Goal: Task Accomplishment & Management: Use online tool/utility

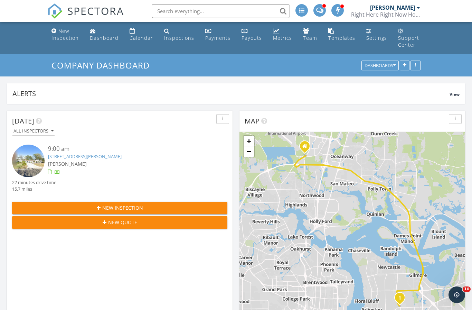
click at [71, 160] on span "[PERSON_NAME]" at bounding box center [67, 163] width 39 height 7
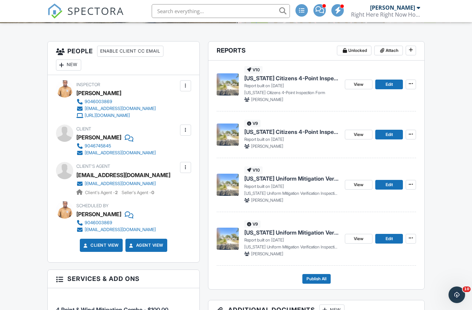
click at [415, 190] on button at bounding box center [411, 185] width 10 height 10
click at [382, 240] on span "Delete Report" at bounding box center [370, 242] width 30 height 7
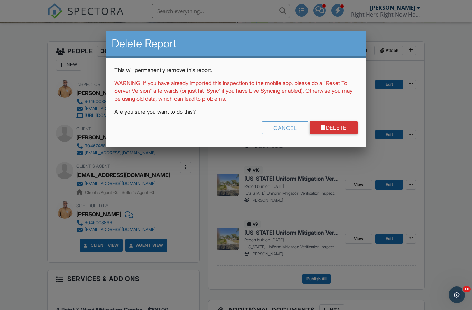
click at [356, 131] on link "Delete" at bounding box center [334, 127] width 48 height 12
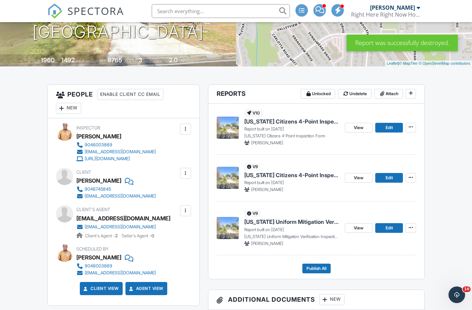
click at [413, 129] on icon at bounding box center [411, 127] width 4 height 5
click at [386, 184] on span "Delete Report" at bounding box center [370, 185] width 30 height 7
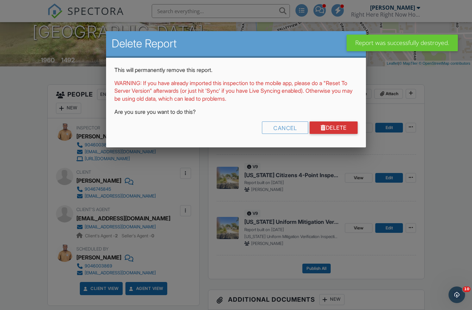
click at [342, 129] on link "Delete" at bounding box center [334, 127] width 48 height 12
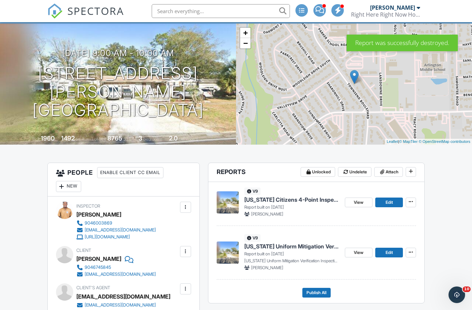
scroll to position [48, 0]
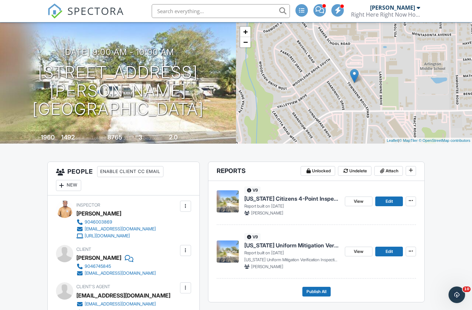
click at [389, 205] on span "Edit" at bounding box center [389, 201] width 7 height 7
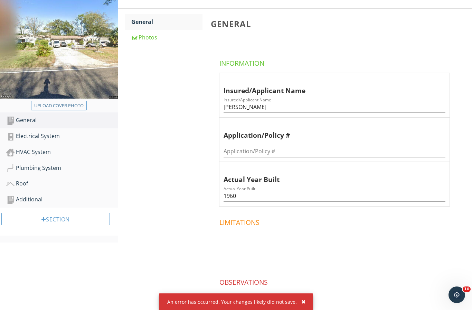
scroll to position [114, 0]
click at [97, 132] on div "Electrical System" at bounding box center [62, 136] width 112 height 9
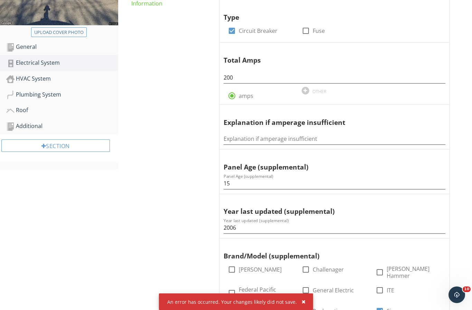
scroll to position [190, 0]
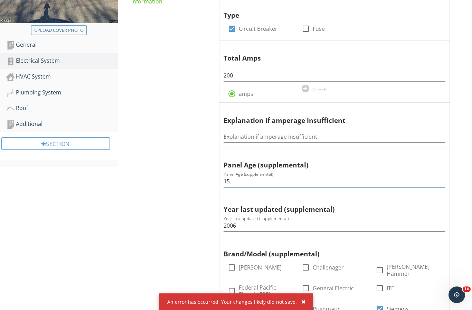
click at [242, 176] on input "15" at bounding box center [335, 181] width 222 height 11
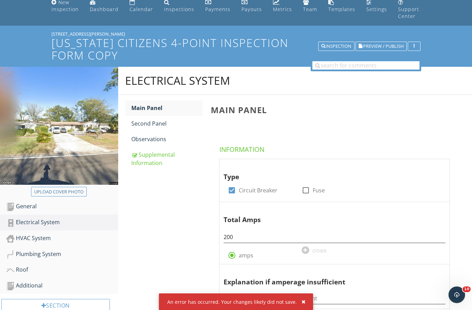
scroll to position [132, 0]
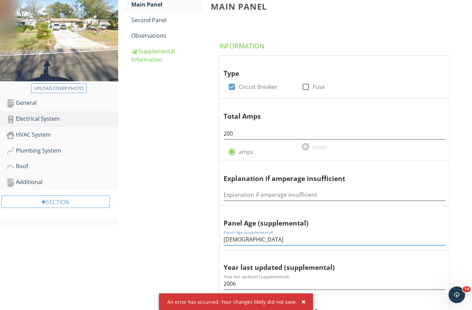
type input "19 Years Old"
click at [66, 132] on div "HVAC System" at bounding box center [62, 134] width 112 height 9
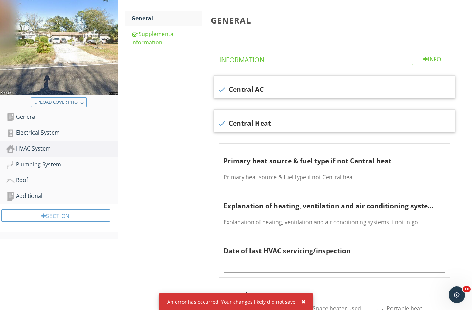
scroll to position [116, 0]
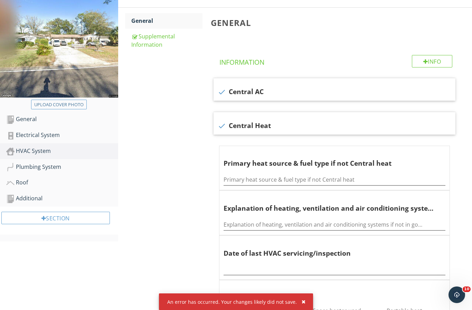
click at [171, 21] on link "General" at bounding box center [166, 20] width 71 height 15
click at [174, 34] on div "Supplemental Information" at bounding box center [166, 40] width 71 height 17
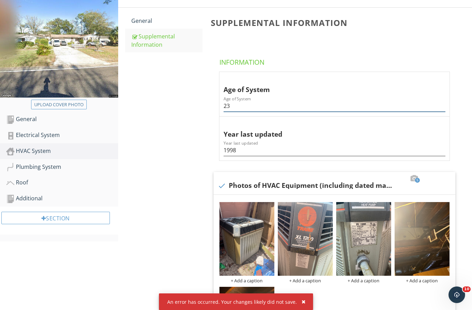
click at [296, 100] on input "23" at bounding box center [335, 105] width 222 height 11
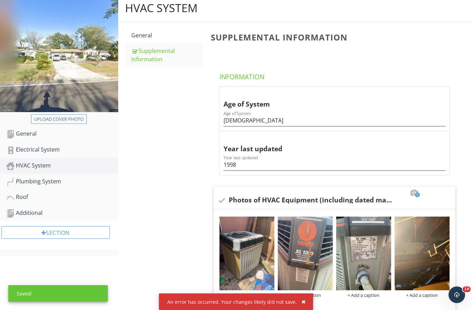
scroll to position [95, 0]
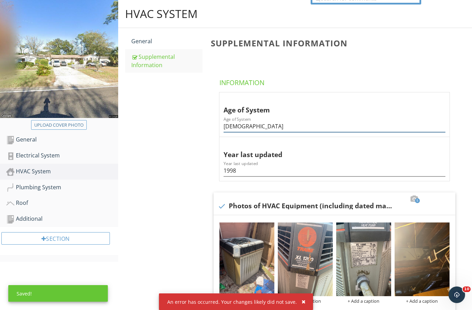
type input "27 Years Old"
click at [91, 183] on div "Plumbing System" at bounding box center [62, 187] width 112 height 9
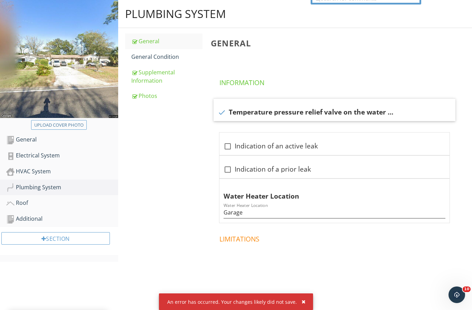
click at [164, 68] on div "Supplemental Information" at bounding box center [166, 76] width 71 height 17
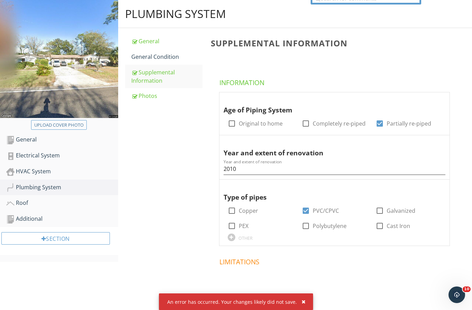
click at [174, 56] on link "General Condition" at bounding box center [166, 56] width 71 height 15
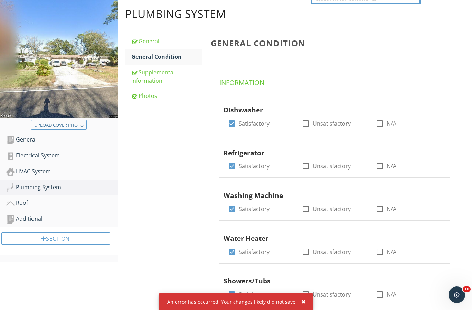
click at [168, 68] on div "Supplemental Information" at bounding box center [166, 76] width 71 height 17
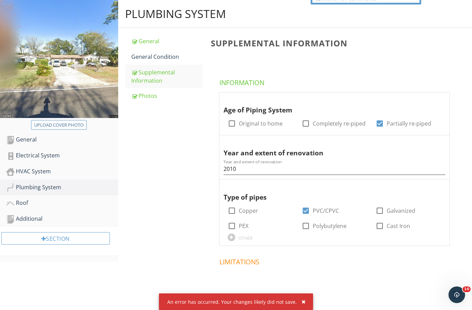
click at [401, 120] on label "Partially re-piped" at bounding box center [409, 123] width 45 height 7
checkbox input "false"
click at [308, 118] on div at bounding box center [306, 124] width 12 height 12
checkbox input "true"
click at [167, 92] on div "Photos" at bounding box center [166, 96] width 71 height 8
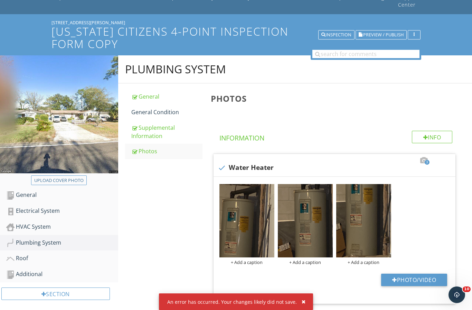
scroll to position [41, 0]
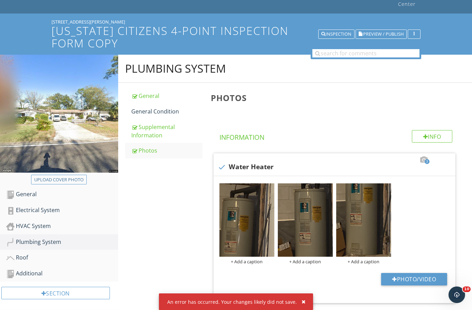
click at [77, 253] on div "Roof" at bounding box center [62, 257] width 112 height 9
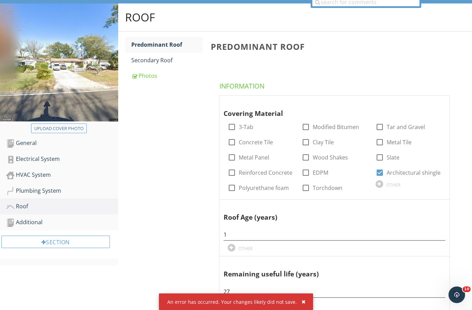
scroll to position [62, 0]
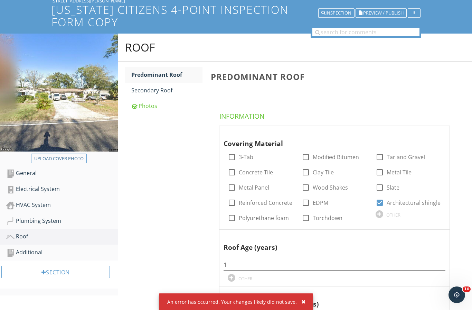
click at [175, 103] on link "Photos" at bounding box center [166, 105] width 71 height 15
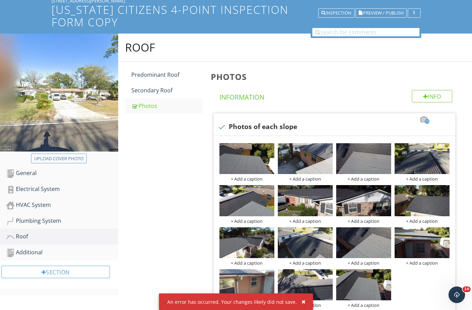
click at [70, 248] on div "Additional" at bounding box center [62, 252] width 112 height 9
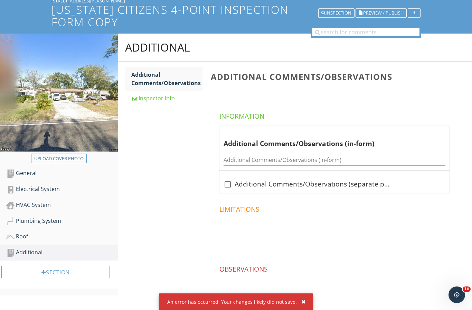
click at [170, 94] on div "Inspector Info" at bounding box center [166, 98] width 71 height 8
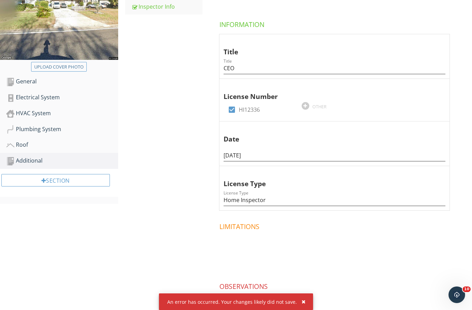
scroll to position [156, 0]
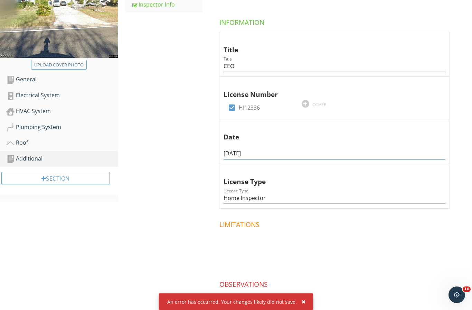
click at [245, 148] on input "[DATE]" at bounding box center [335, 153] width 222 height 11
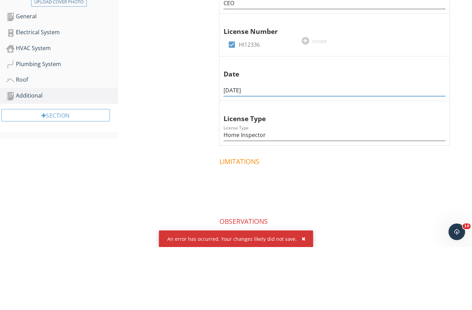
click at [256, 148] on input "[DATE]" at bounding box center [335, 153] width 222 height 11
click at [236, 148] on input "[DATE]" at bounding box center [335, 153] width 222 height 11
click at [240, 148] on input "[DATE]" at bounding box center [335, 153] width 222 height 11
click at [239, 148] on input "[DATE]" at bounding box center [335, 153] width 222 height 11
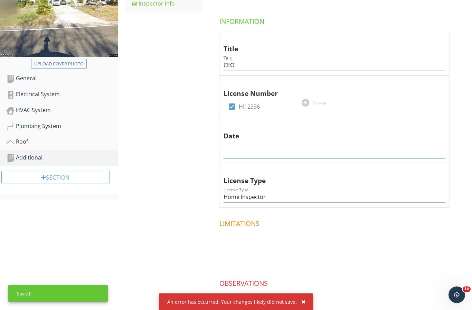
click at [285, 148] on input "text" at bounding box center [335, 152] width 222 height 11
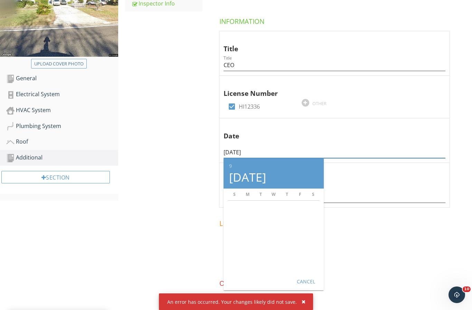
type input "[DATE]"
click at [306, 278] on div "Cancel" at bounding box center [305, 281] width 19 height 7
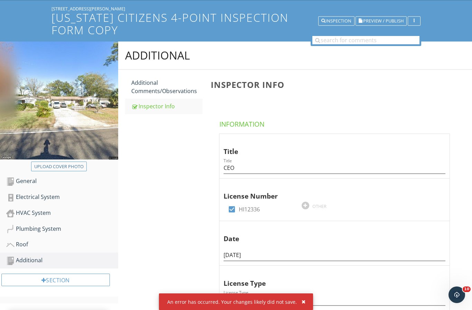
scroll to position [55, 0]
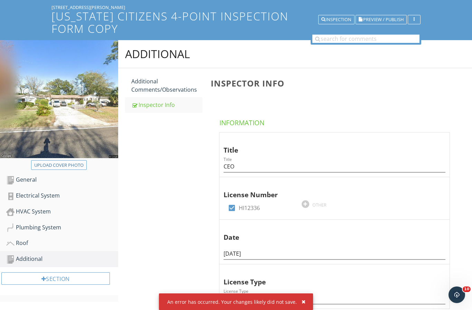
click at [165, 81] on div "Additional Comments/Observations" at bounding box center [166, 85] width 71 height 17
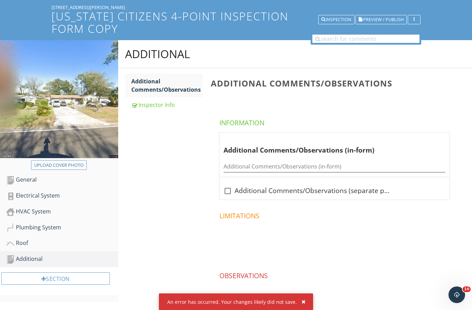
scroll to position [49, 0]
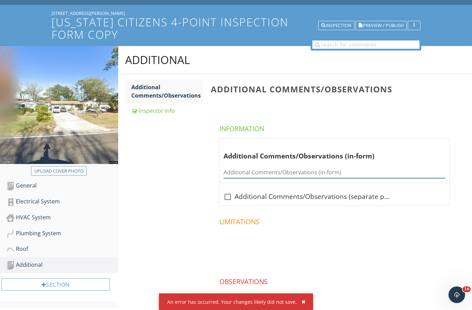
click at [262, 167] on input "Additional Comments/Observations (in-form)" at bounding box center [335, 172] width 222 height 11
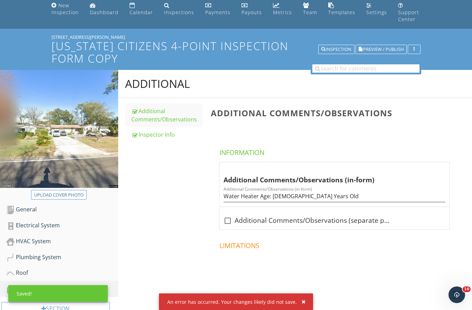
scroll to position [17, 0]
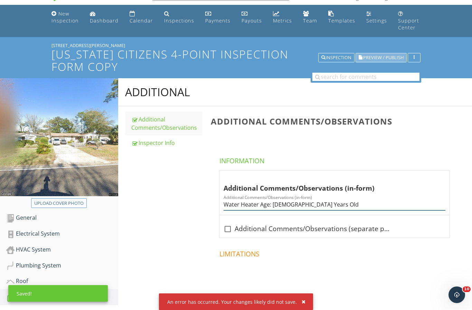
type input "Water Heater Age: 13 Years Old"
click at [373, 55] on span "Preview / Publish" at bounding box center [384, 57] width 40 height 4
click at [379, 55] on span "Preview / Publish" at bounding box center [384, 57] width 40 height 4
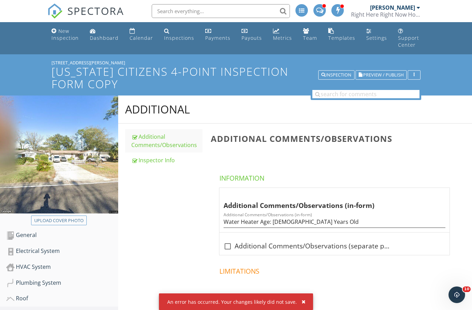
scroll to position [42, 0]
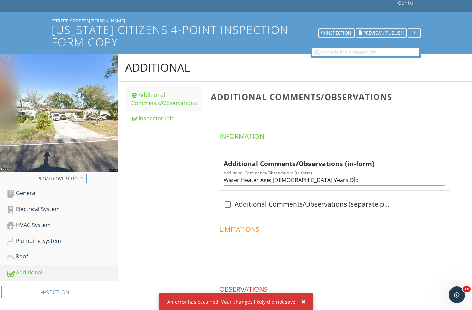
click at [57, 249] on link "Roof" at bounding box center [62, 257] width 112 height 16
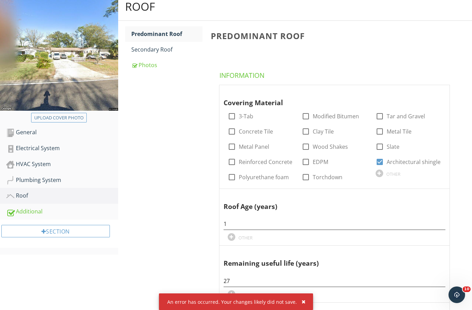
scroll to position [105, 0]
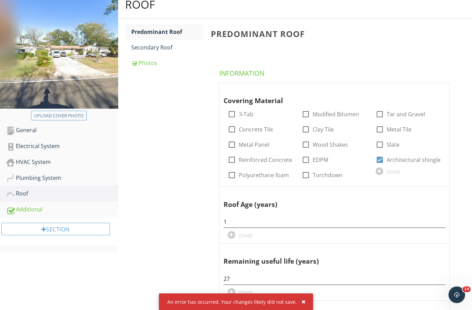
click at [279, 230] on div "OTHER" at bounding box center [261, 234] width 66 height 8
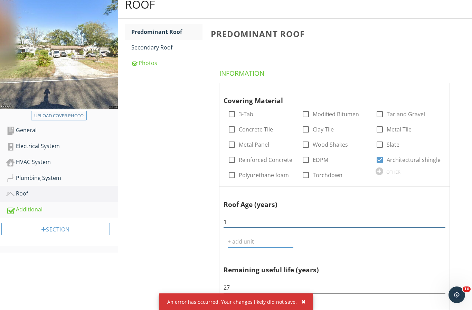
click at [289, 219] on input "1" at bounding box center [335, 221] width 222 height 11
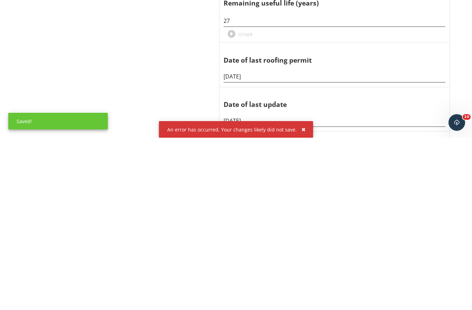
scroll to position [200, 0]
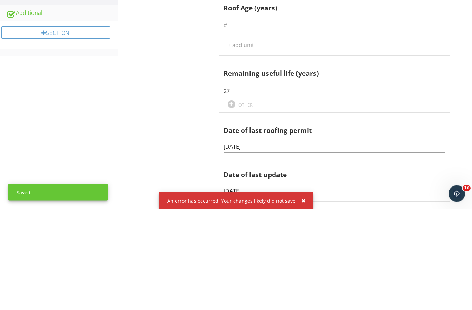
type input "3"
type input "4"
click at [256, 187] on input "27" at bounding box center [335, 192] width 222 height 11
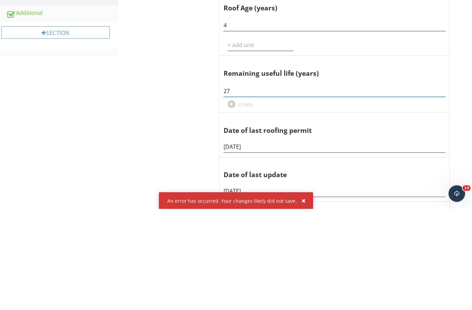
type input "2"
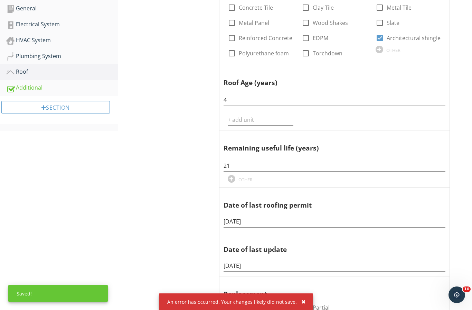
scroll to position [94, 0]
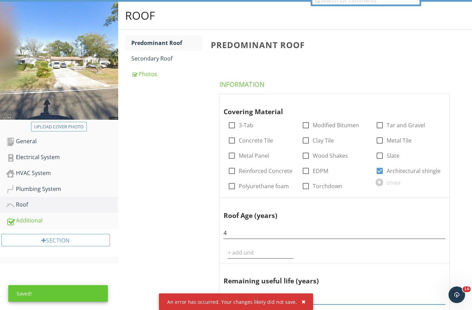
type input "21"
click at [183, 54] on div "Secondary Roof" at bounding box center [166, 58] width 71 height 8
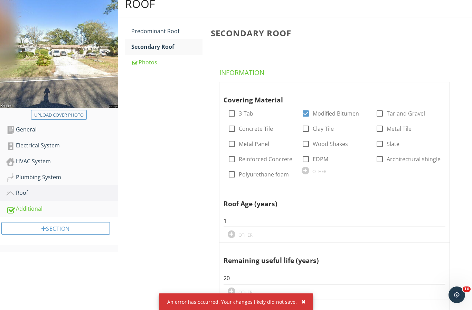
scroll to position [145, 0]
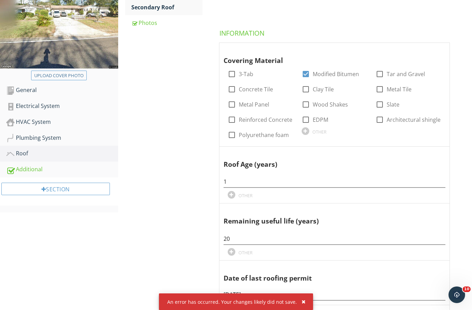
click at [297, 172] on div "1" at bounding box center [335, 180] width 222 height 16
click at [290, 179] on input "1" at bounding box center [335, 181] width 222 height 11
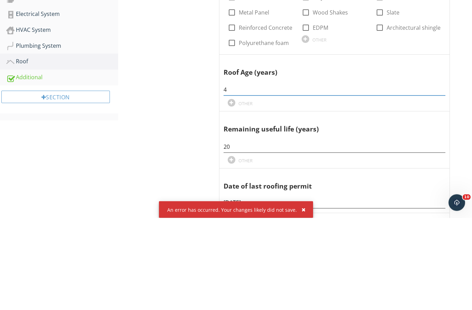
type input "4"
click at [298, 233] on input "20" at bounding box center [335, 238] width 222 height 11
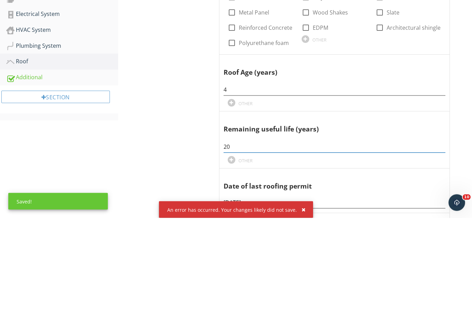
type input "2"
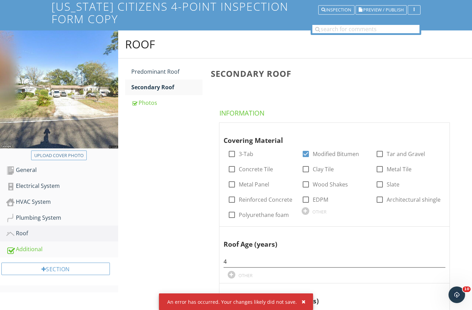
scroll to position [41, 0]
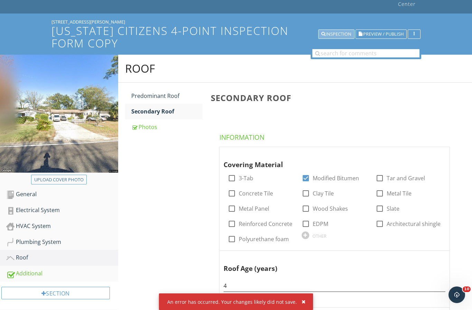
type input "16"
click at [344, 32] on div "Inspection" at bounding box center [337, 34] width 30 height 5
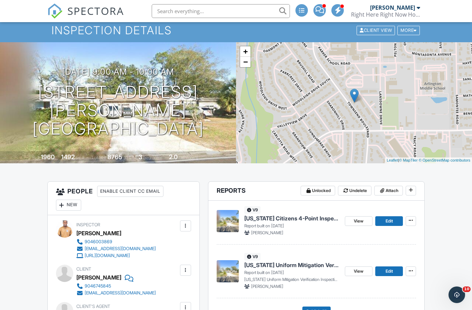
scroll to position [28, 0]
click at [387, 275] on span "Edit" at bounding box center [389, 271] width 7 height 7
click at [389, 275] on span "Edit" at bounding box center [389, 271] width 7 height 7
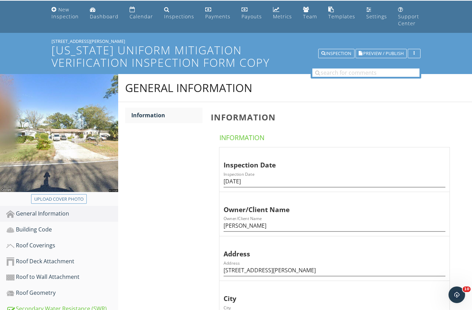
scroll to position [24, 0]
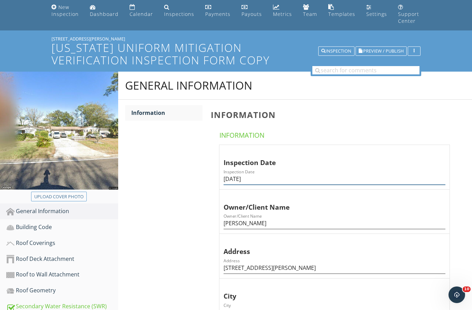
click at [250, 175] on input "[DATE]" at bounding box center [335, 178] width 222 height 11
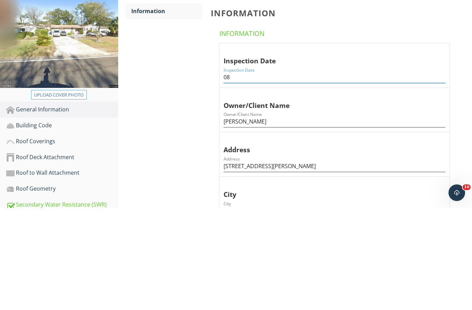
type input "0"
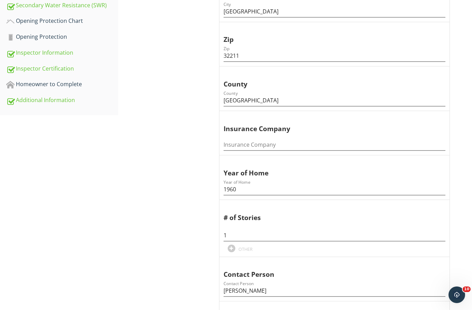
scroll to position [328, 0]
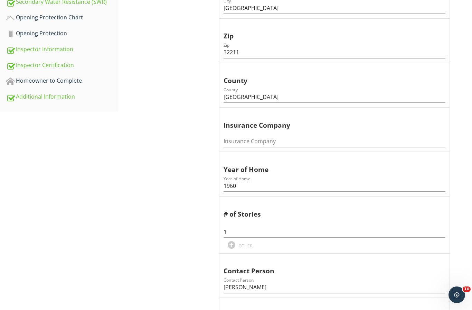
type input "[DATE]"
click at [272, 282] on input "[PERSON_NAME]" at bounding box center [335, 287] width 222 height 11
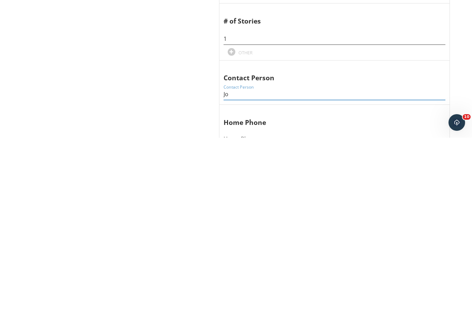
type input "J"
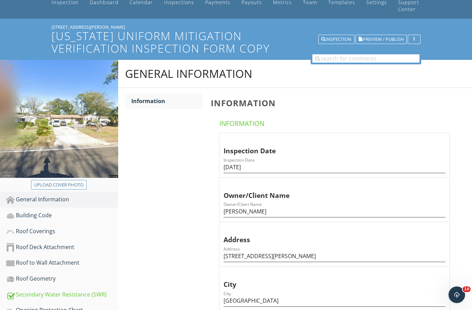
scroll to position [42, 0]
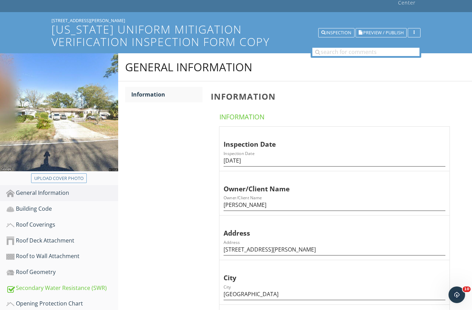
click at [91, 190] on div "General Information" at bounding box center [62, 193] width 112 height 9
click at [75, 205] on div "Building Code" at bounding box center [62, 208] width 112 height 9
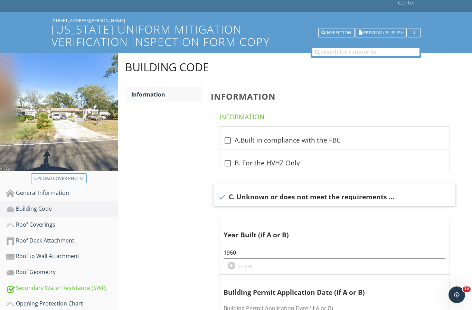
click at [83, 220] on div "Roof Coverings" at bounding box center [62, 224] width 112 height 9
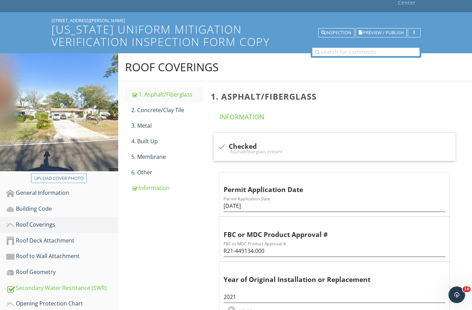
click at [172, 165] on link "6. Other" at bounding box center [166, 172] width 71 height 15
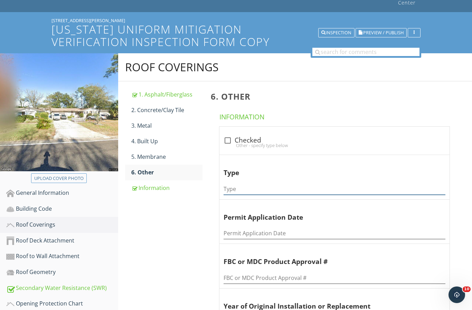
click at [300, 186] on input "Type" at bounding box center [335, 188] width 222 height 11
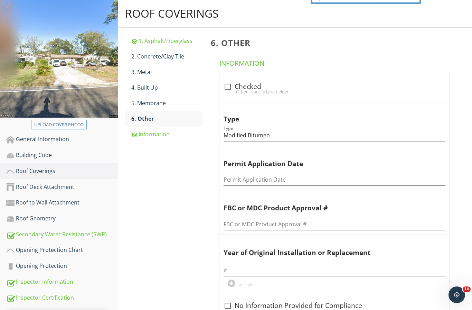
scroll to position [95, 0]
type input "Modified Bitumen"
click at [187, 37] on div "1. Asphalt/Fiberglass" at bounding box center [166, 41] width 71 height 8
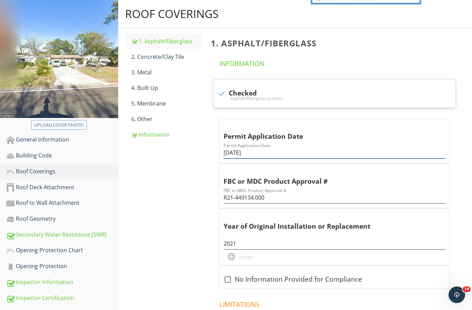
click at [244, 147] on input "09/21/2021" at bounding box center [335, 152] width 222 height 11
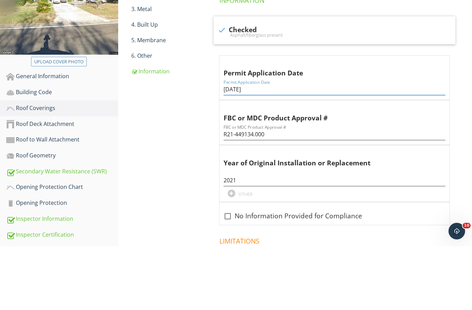
click at [240, 147] on input "09/21/2021" at bounding box center [335, 152] width 222 height 11
click at [241, 147] on input "09/21/2021" at bounding box center [335, 152] width 222 height 11
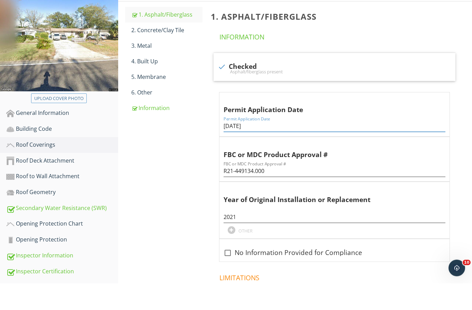
click at [177, 115] on div "6. Other" at bounding box center [166, 119] width 71 height 8
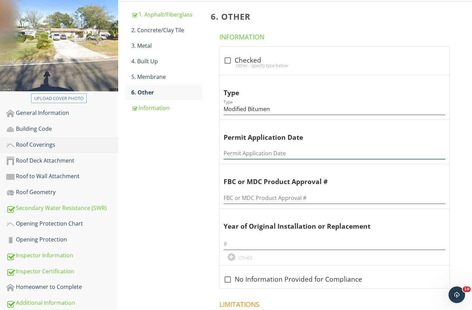
click at [256, 148] on input "Permit Application Date" at bounding box center [335, 153] width 222 height 11
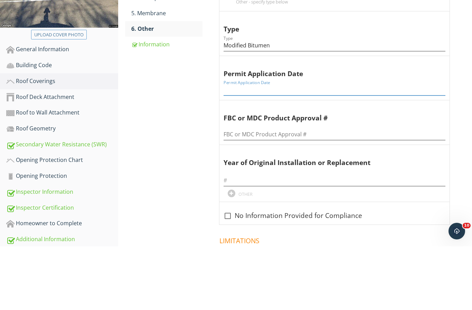
click at [247, 148] on input "Permit Application Date" at bounding box center [335, 153] width 222 height 11
paste input "09/21/2021"
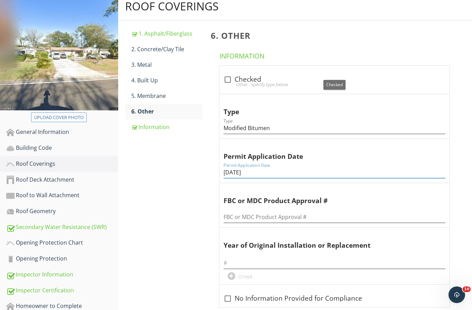
scroll to position [88, 0]
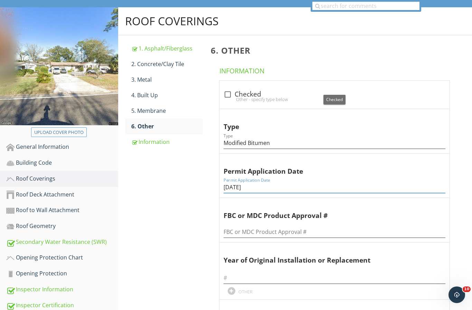
type input "09/21/2021"
click at [231, 89] on div at bounding box center [228, 95] width 12 height 12
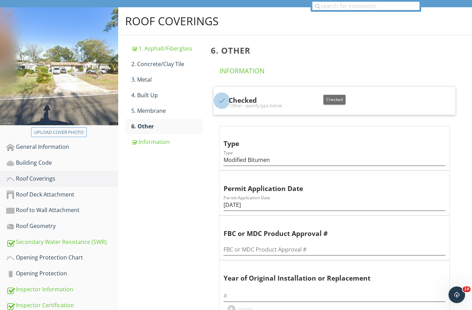
checkbox input "true"
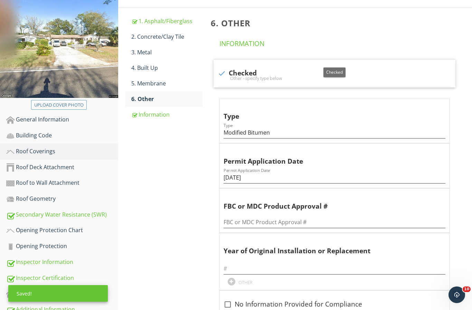
scroll to position [132, 0]
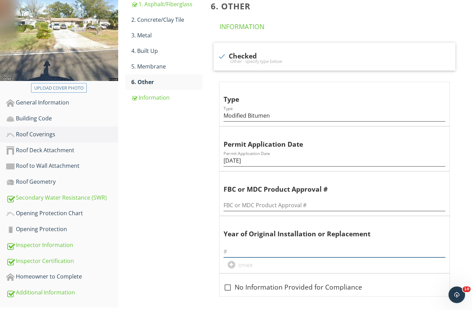
click at [249, 246] on input "text" at bounding box center [335, 251] width 222 height 11
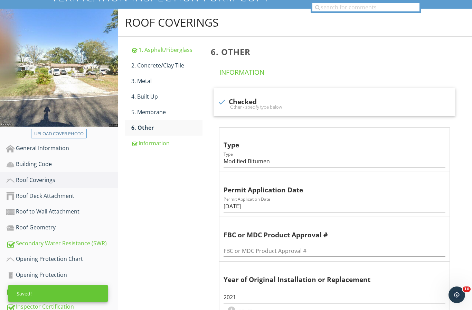
scroll to position [71, 0]
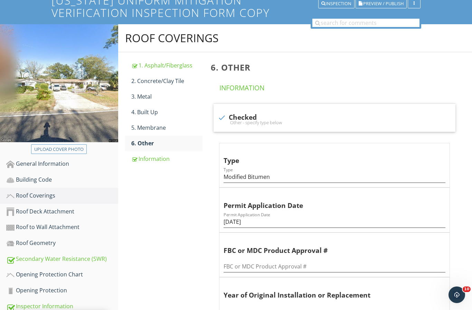
type input "2021"
click at [194, 61] on div "1. Asphalt/Fiberglass" at bounding box center [166, 65] width 71 height 8
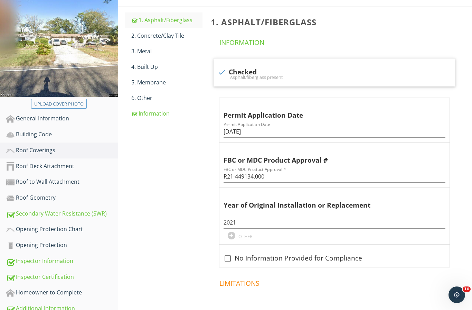
scroll to position [117, 0]
click at [251, 171] on input "R21-449134.000" at bounding box center [335, 176] width 222 height 11
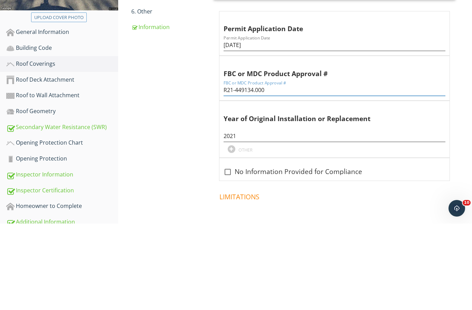
click at [250, 171] on input "R21-449134.000" at bounding box center [335, 176] width 222 height 11
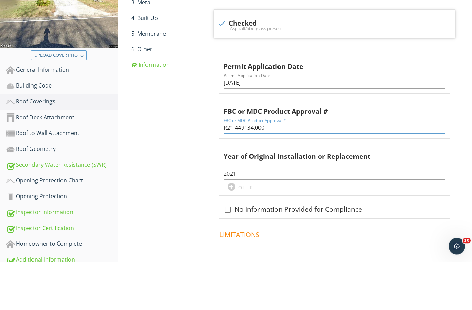
click at [184, 90] on link "6. Other" at bounding box center [166, 97] width 71 height 15
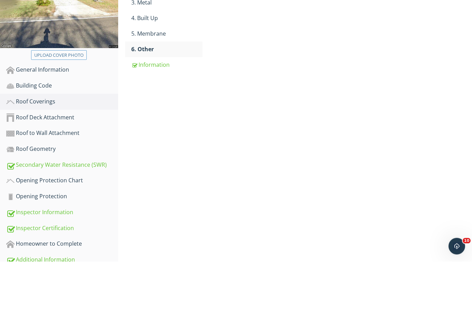
scroll to position [118, 0]
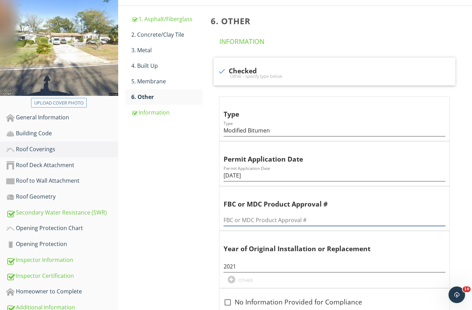
click at [244, 214] on input "FBC or MDC Product Approval #" at bounding box center [335, 219] width 222 height 11
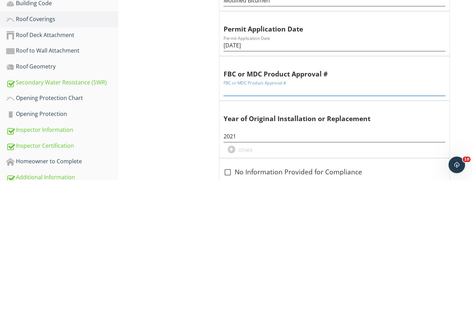
click at [250, 214] on input "FBC or MDC Product Approval #" at bounding box center [335, 219] width 222 height 11
paste input "R21-449134.000"
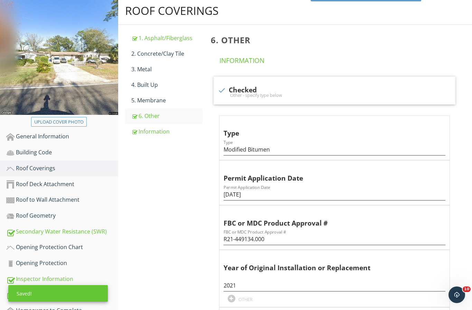
scroll to position [89, 0]
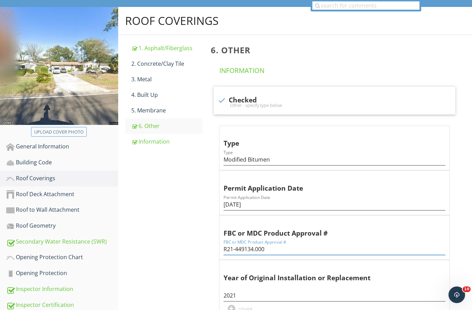
type input "R21-449134.000"
click at [85, 205] on div "Roof to Wall Attachment" at bounding box center [62, 209] width 112 height 9
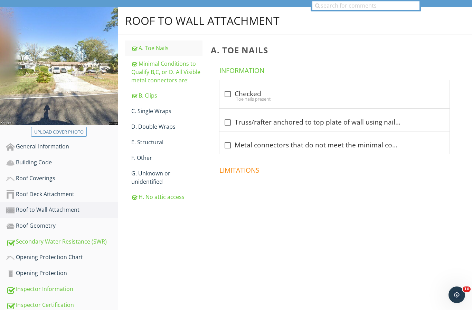
click at [183, 66] on div "Minimal Conditions to Qualify B,C, or D. All Visible metal connectors are:" at bounding box center [166, 71] width 71 height 25
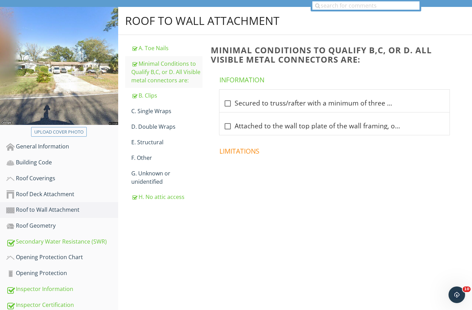
click at [170, 91] on div "B. Clips" at bounding box center [166, 95] width 71 height 8
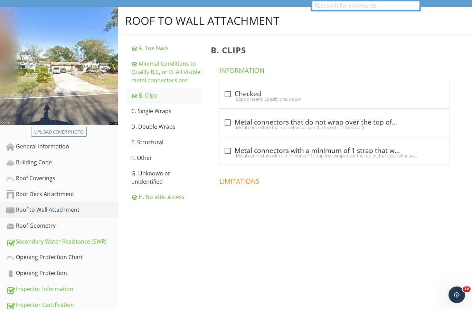
click at [164, 195] on link "H. No attic access" at bounding box center [166, 196] width 71 height 15
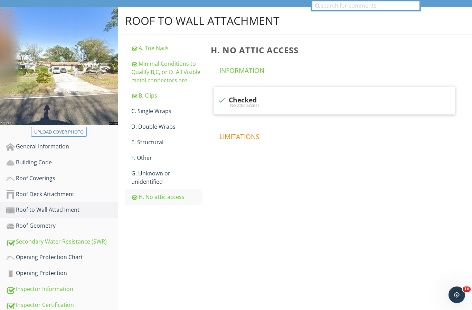
click at [94, 190] on div "Roof Deck Attachment" at bounding box center [62, 194] width 112 height 9
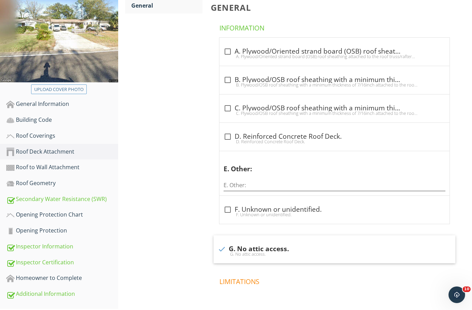
click at [78, 210] on div "Opening Protection Chart" at bounding box center [62, 214] width 112 height 9
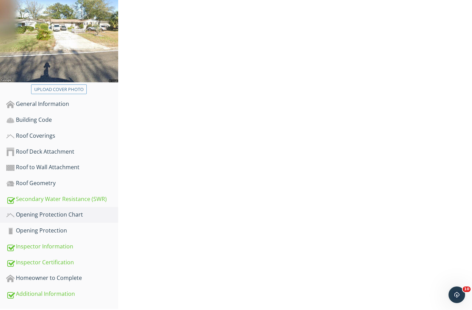
scroll to position [101, 0]
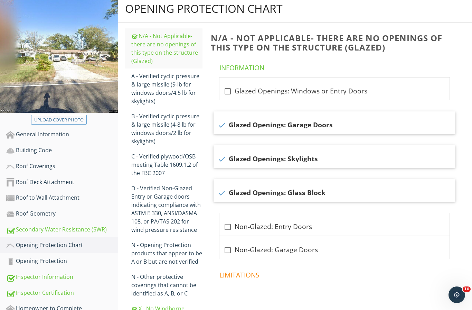
click at [76, 258] on div "Opening Protection" at bounding box center [62, 261] width 112 height 9
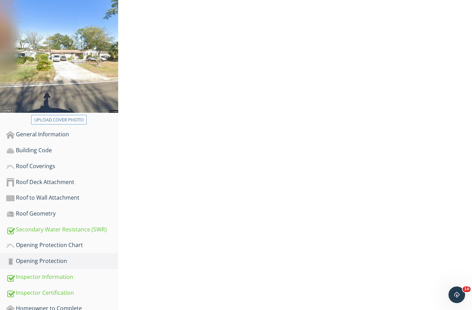
scroll to position [98, 0]
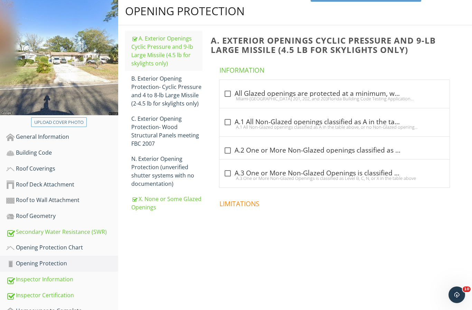
click at [175, 201] on div "X. None or Some Glazed Openings" at bounding box center [166, 203] width 71 height 17
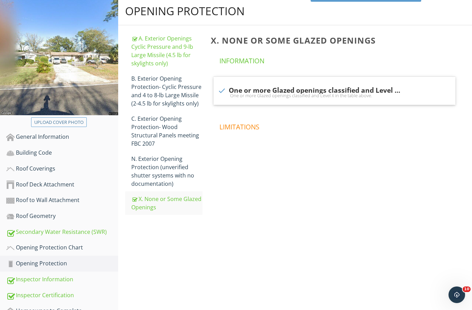
click at [83, 275] on div "Inspector Information" at bounding box center [62, 279] width 112 height 9
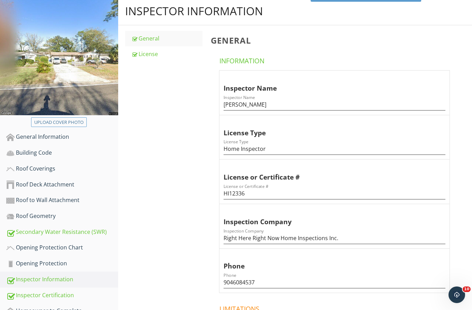
scroll to position [98, 0]
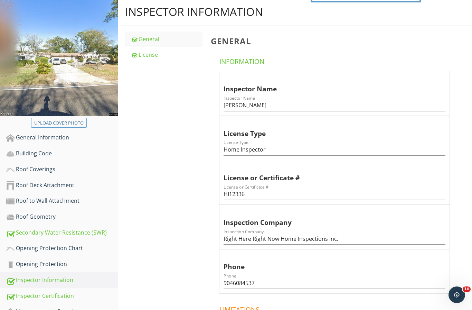
click at [175, 51] on div "License" at bounding box center [166, 55] width 71 height 8
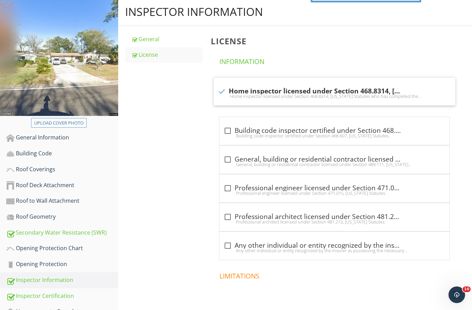
click at [59, 292] on div "Inspector Certification" at bounding box center [62, 296] width 112 height 9
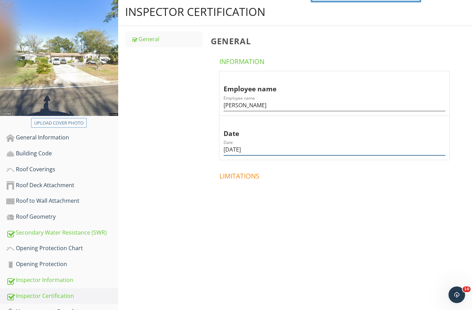
click at [244, 144] on input "08/20/2021" at bounding box center [335, 149] width 222 height 11
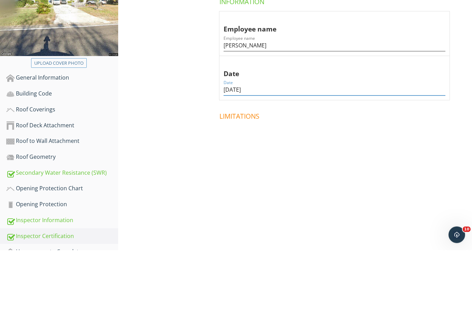
click at [241, 118] on div "Date Date 08/20/2021" at bounding box center [335, 137] width 222 height 38
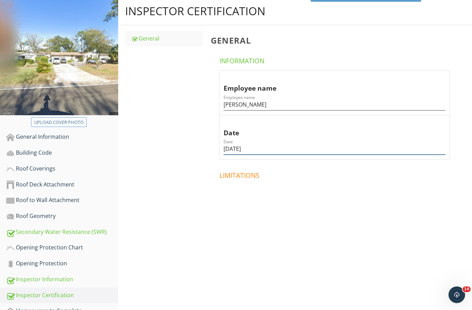
click at [245, 143] on input "08/20/2021" at bounding box center [335, 148] width 222 height 11
click at [238, 143] on input "08/20/2021" at bounding box center [335, 148] width 222 height 11
click at [239, 143] on input "08/20/2021" at bounding box center [335, 148] width 222 height 11
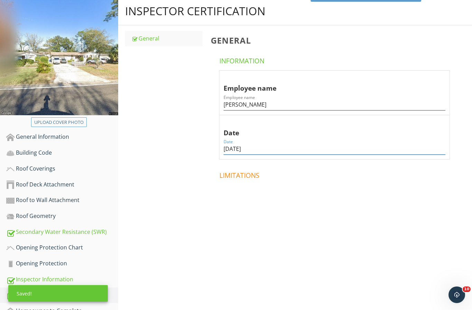
type input "[DATE]"
click at [82, 306] on div "Homeowner to Complete" at bounding box center [62, 310] width 112 height 9
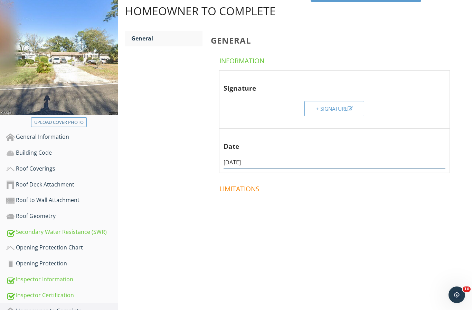
click at [256, 157] on input "08/20/2021" at bounding box center [335, 162] width 222 height 11
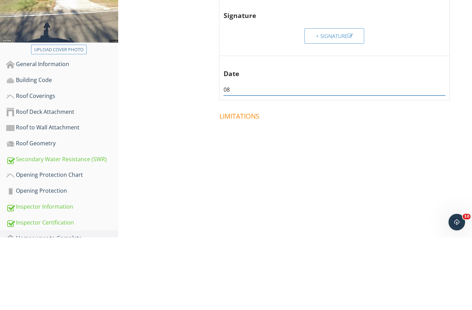
type input "0"
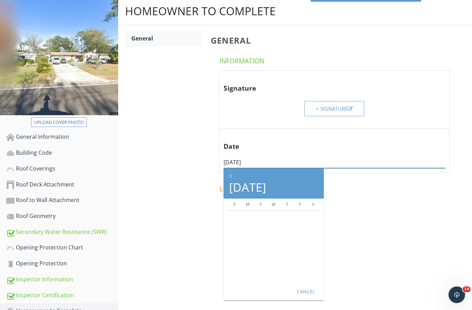
type input "[DATE]"
click at [312, 288] on div "Cancel" at bounding box center [305, 291] width 19 height 7
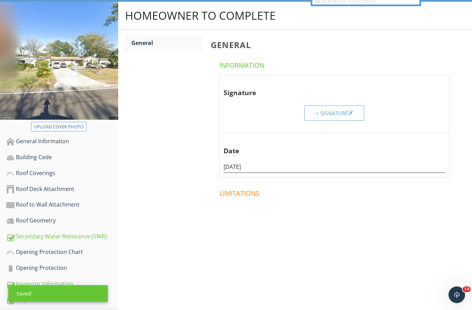
scroll to position [90, 0]
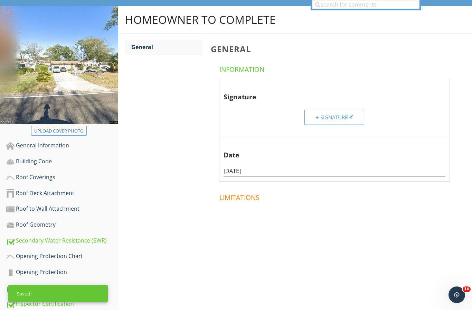
click at [182, 43] on div "General" at bounding box center [166, 47] width 71 height 8
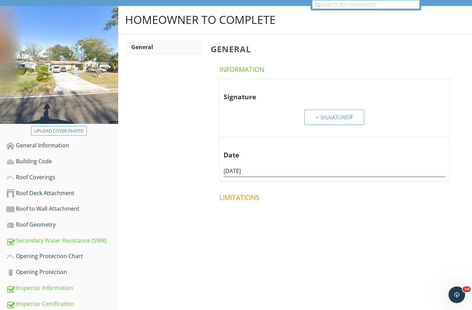
click at [187, 43] on div "General" at bounding box center [166, 47] width 71 height 8
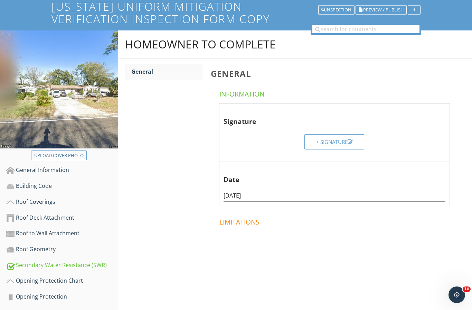
scroll to position [0, 0]
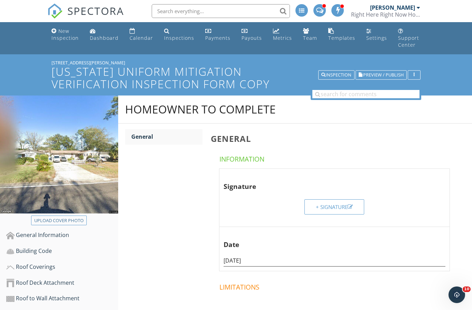
click at [380, 73] on span "Preview / Publish" at bounding box center [384, 75] width 40 height 4
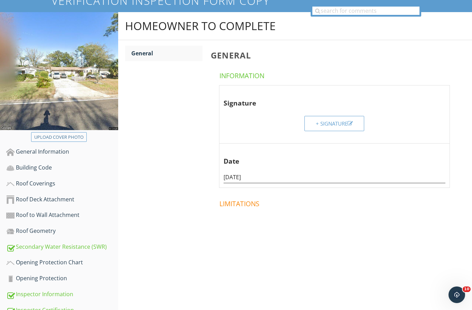
scroll to position [79, 0]
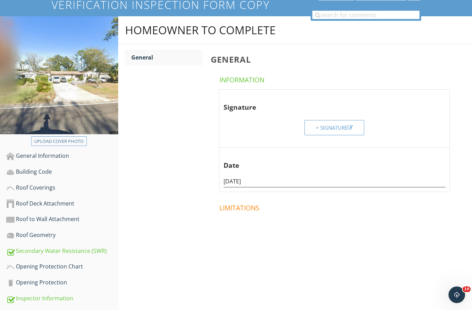
click at [70, 231] on div "Roof Geometry" at bounding box center [62, 235] width 112 height 9
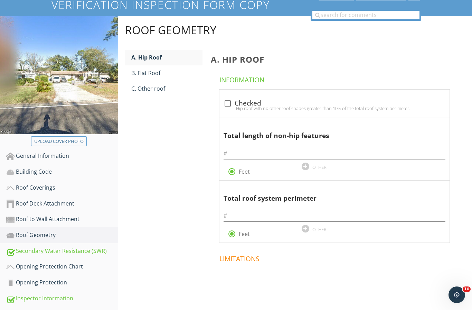
click at [176, 84] on div "C. Other roof" at bounding box center [166, 88] width 71 height 8
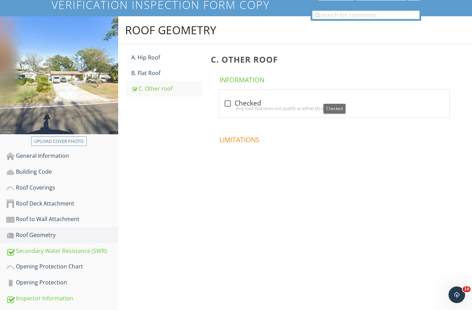
click at [269, 99] on div "check_box_outline_blank Checked" at bounding box center [335, 103] width 222 height 8
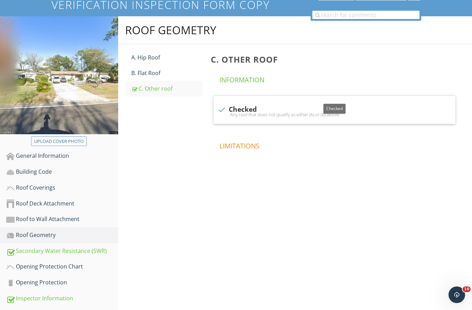
click at [225, 104] on div at bounding box center [222, 110] width 12 height 12
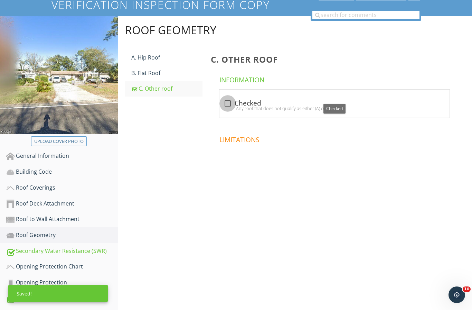
click at [227, 98] on div at bounding box center [228, 104] width 12 height 12
checkbox input "true"
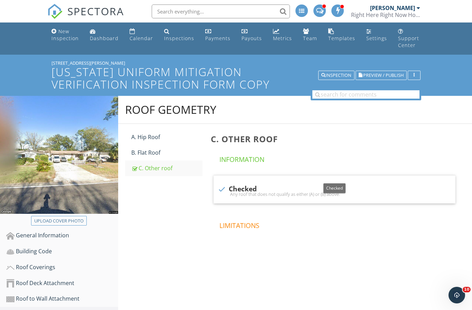
click at [340, 73] on div "Inspection" at bounding box center [337, 75] width 30 height 5
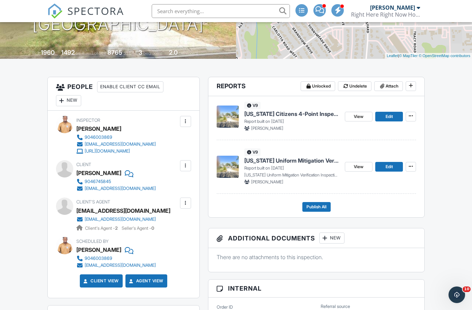
scroll to position [137, 0]
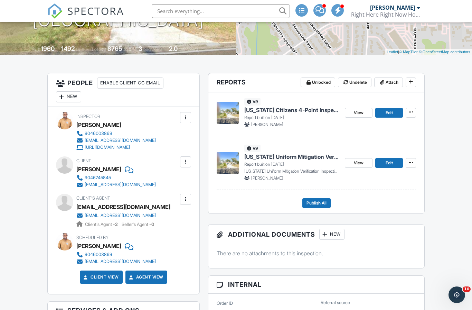
click at [359, 166] on span "View" at bounding box center [359, 162] width 10 height 7
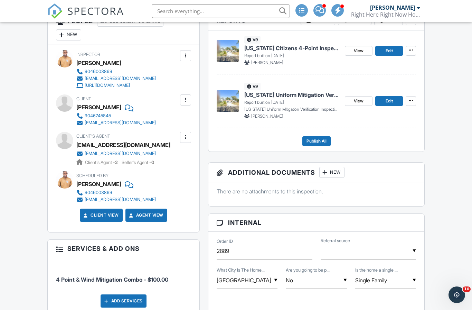
scroll to position [194, 0]
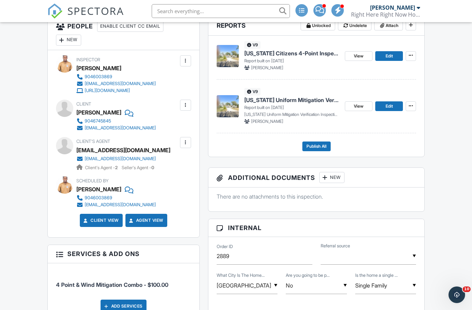
click at [365, 61] on link "View" at bounding box center [359, 56] width 28 height 10
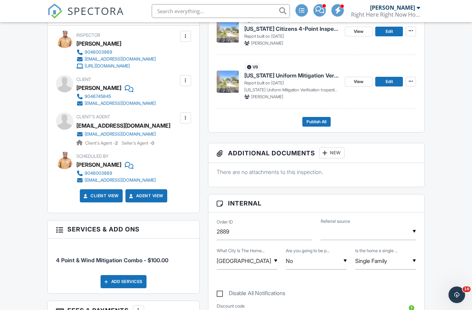
click at [322, 132] on div "v9 Florida Citizens 4-Point Inspection Form Copy Report built on 09/26/2025 Tra…" at bounding box center [317, 71] width 216 height 121
click at [327, 125] on span "Publish All" at bounding box center [317, 121] width 20 height 7
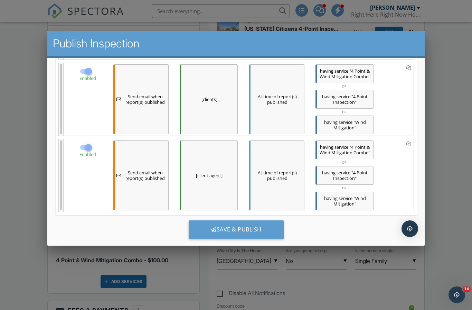
scroll to position [170, 0]
click at [265, 235] on div "Save & Publish" at bounding box center [236, 229] width 95 height 19
